Goal: Find specific page/section: Find specific page/section

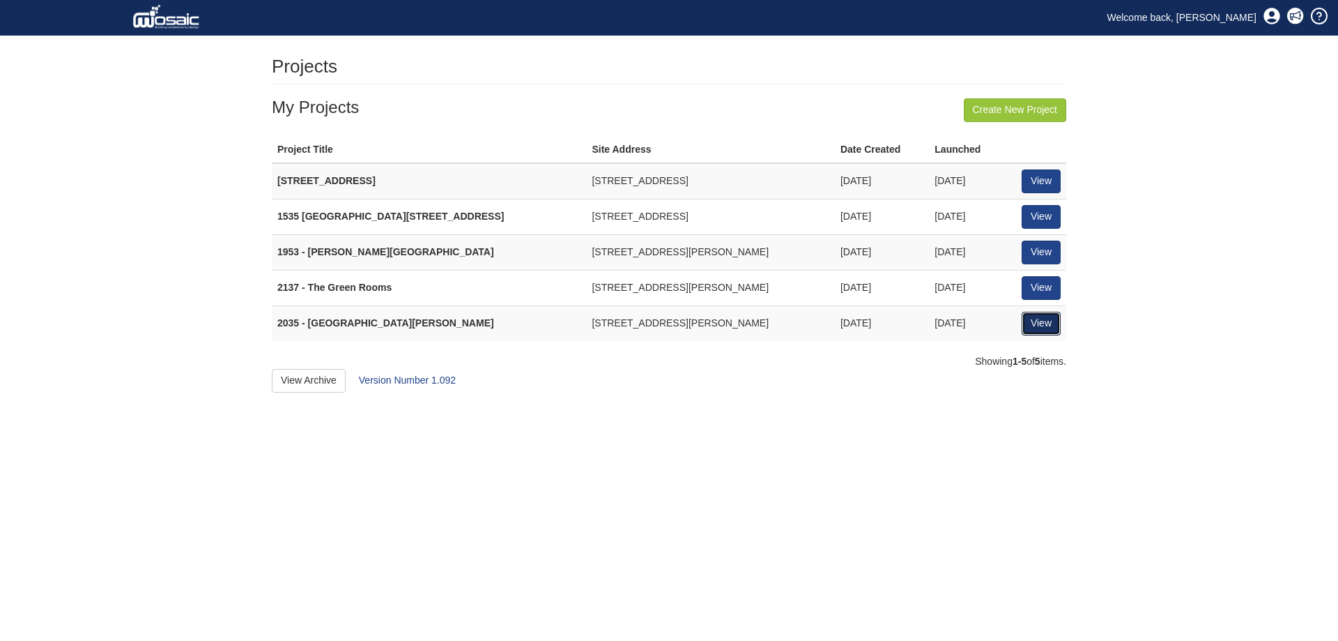
click at [1048, 325] on link "View" at bounding box center [1041, 324] width 39 height 24
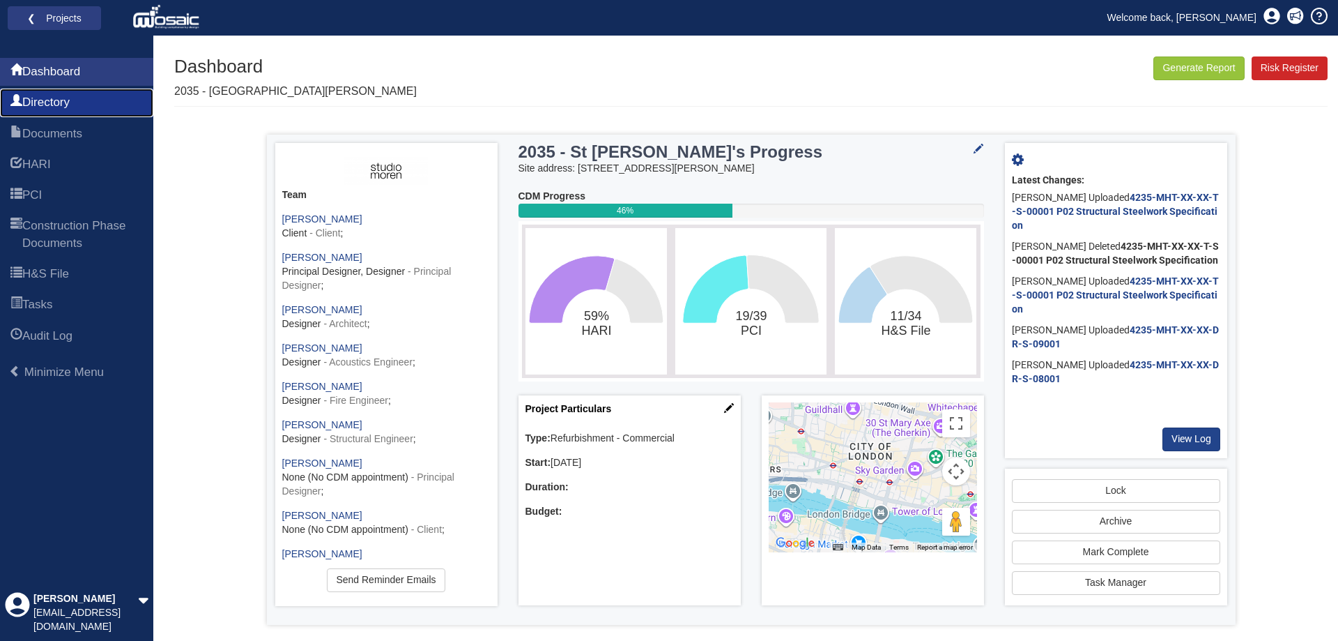
click at [82, 107] on link "Directory" at bounding box center [76, 103] width 153 height 28
click at [76, 126] on span "Documents" at bounding box center [52, 133] width 60 height 17
click at [60, 194] on link "PCI" at bounding box center [76, 195] width 153 height 28
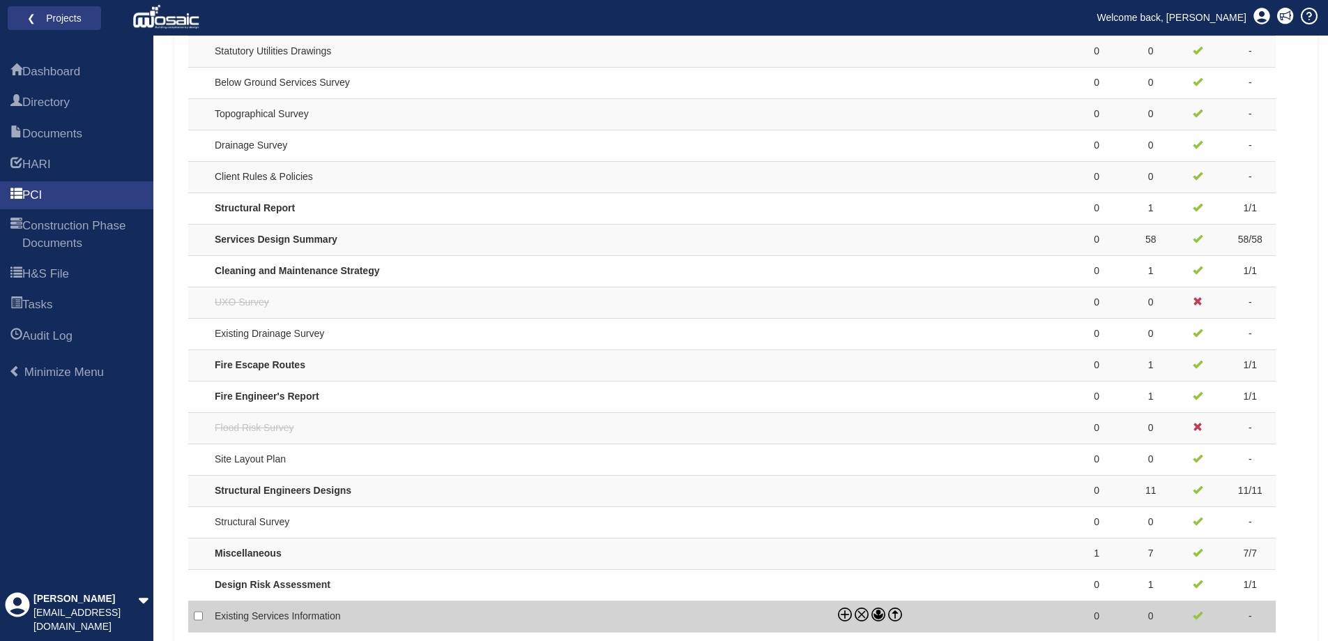
scroll to position [1150, 0]
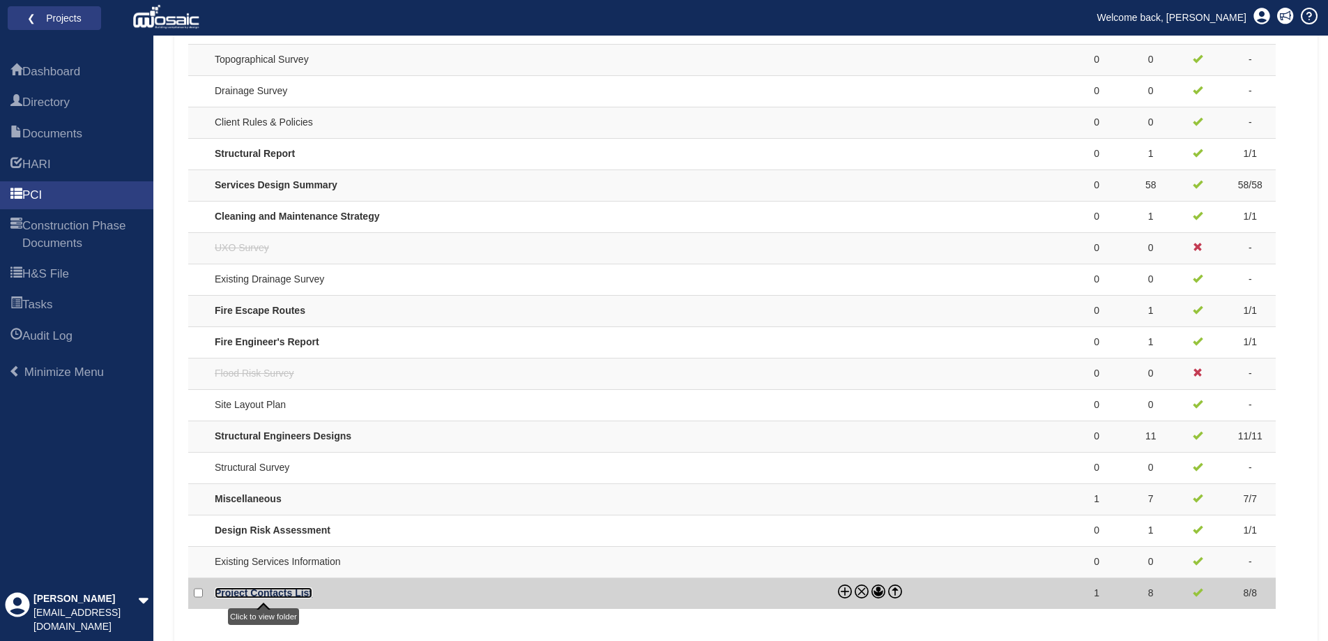
click at [277, 598] on td "Project Contacts List" at bounding box center [520, 592] width 623 height 31
click at [264, 595] on link "Project Contacts List" at bounding box center [264, 591] width 98 height 11
click at [273, 588] on link "Project Contacts List" at bounding box center [264, 591] width 98 height 11
checkbox input "true"
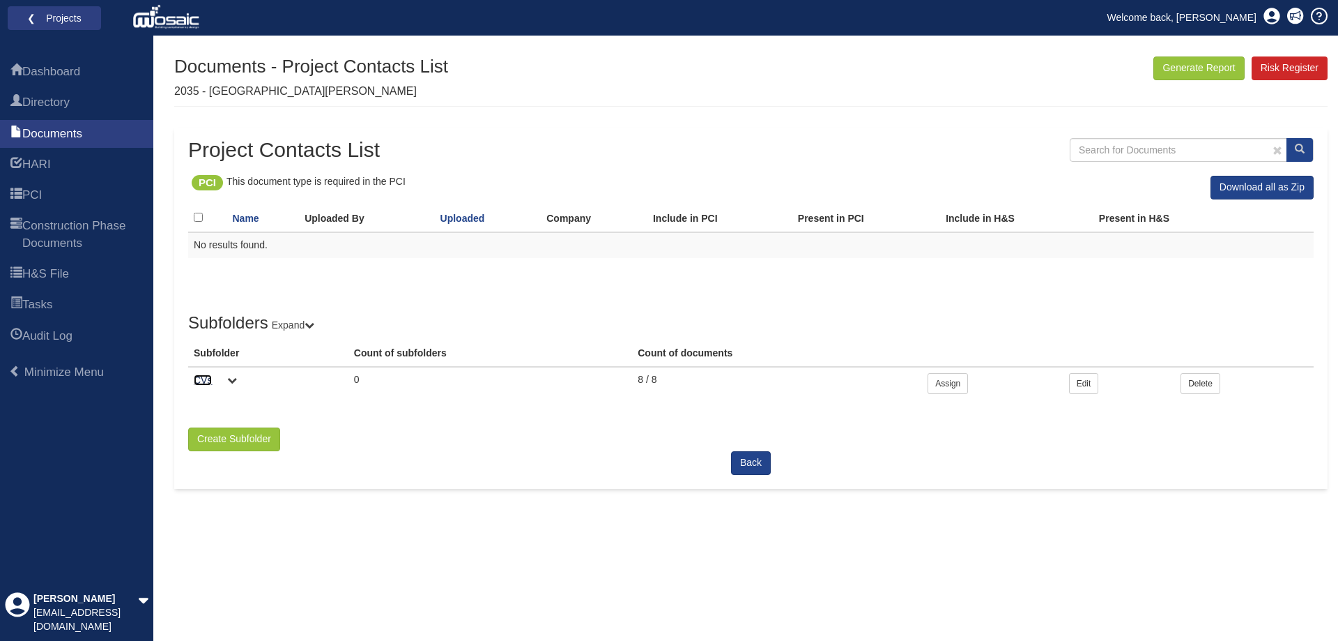
click at [201, 378] on link "CVs" at bounding box center [203, 379] width 18 height 11
